Goal: Navigation & Orientation: Find specific page/section

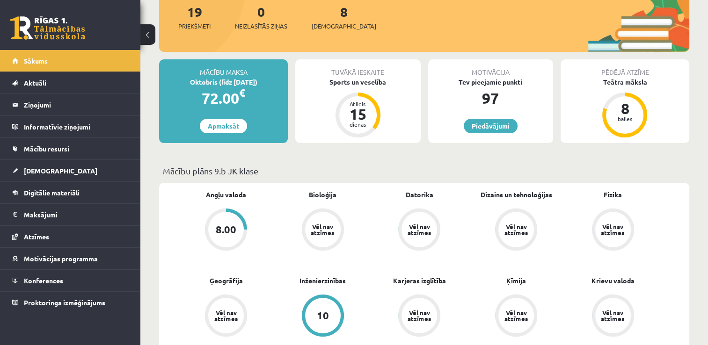
scroll to position [123, 0]
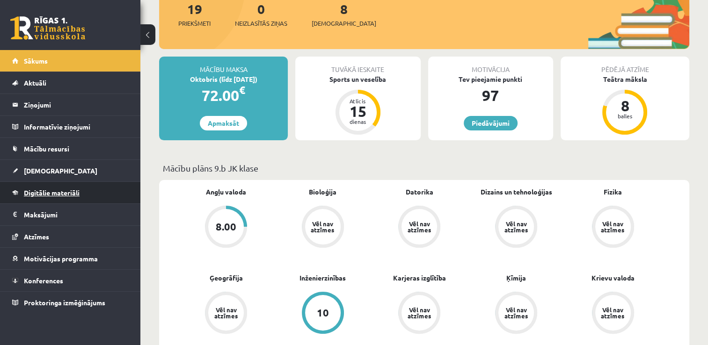
click at [86, 184] on link "Digitālie materiāli" at bounding box center [70, 193] width 117 height 22
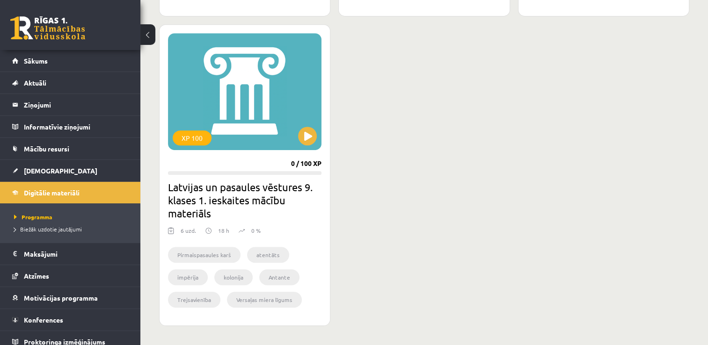
scroll to position [475, 0]
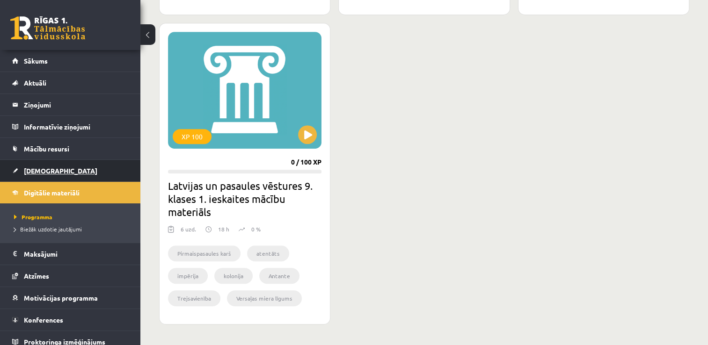
click at [73, 163] on link "[DEMOGRAPHIC_DATA]" at bounding box center [70, 171] width 117 height 22
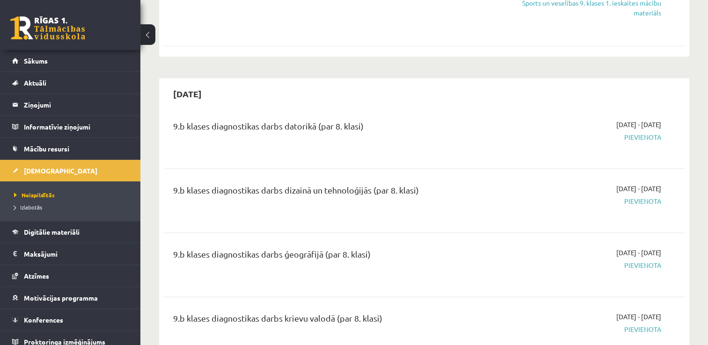
scroll to position [1074, 0]
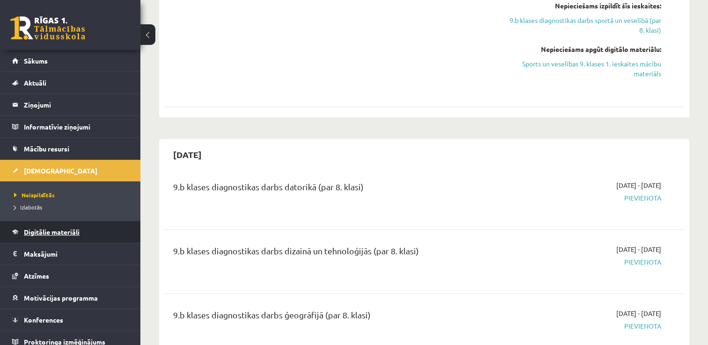
click at [74, 231] on span "Digitālie materiāli" at bounding box center [52, 232] width 56 height 8
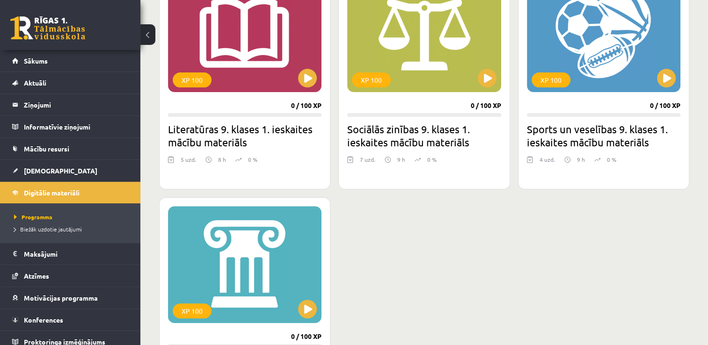
scroll to position [297, 0]
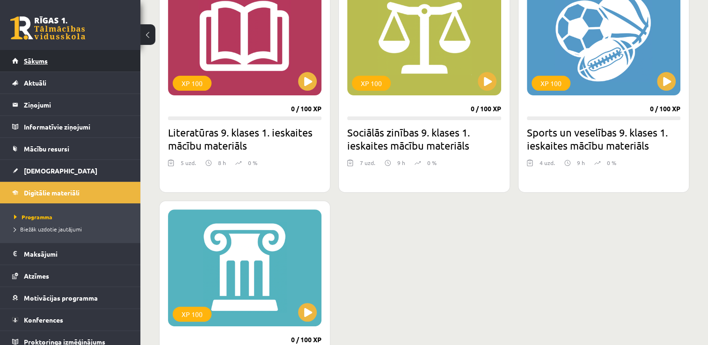
click at [82, 64] on link "Sākums" at bounding box center [70, 61] width 117 height 22
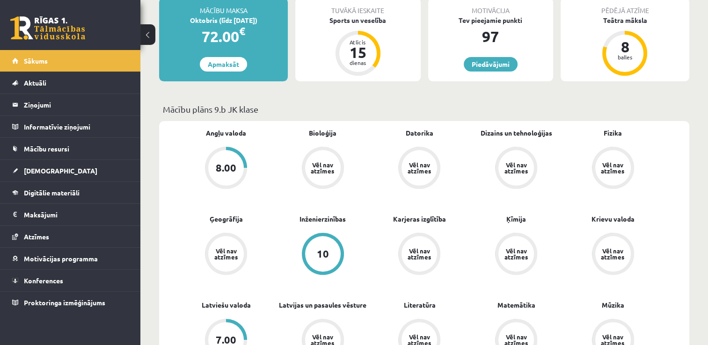
scroll to position [174, 0]
